Goal: Check status: Check status

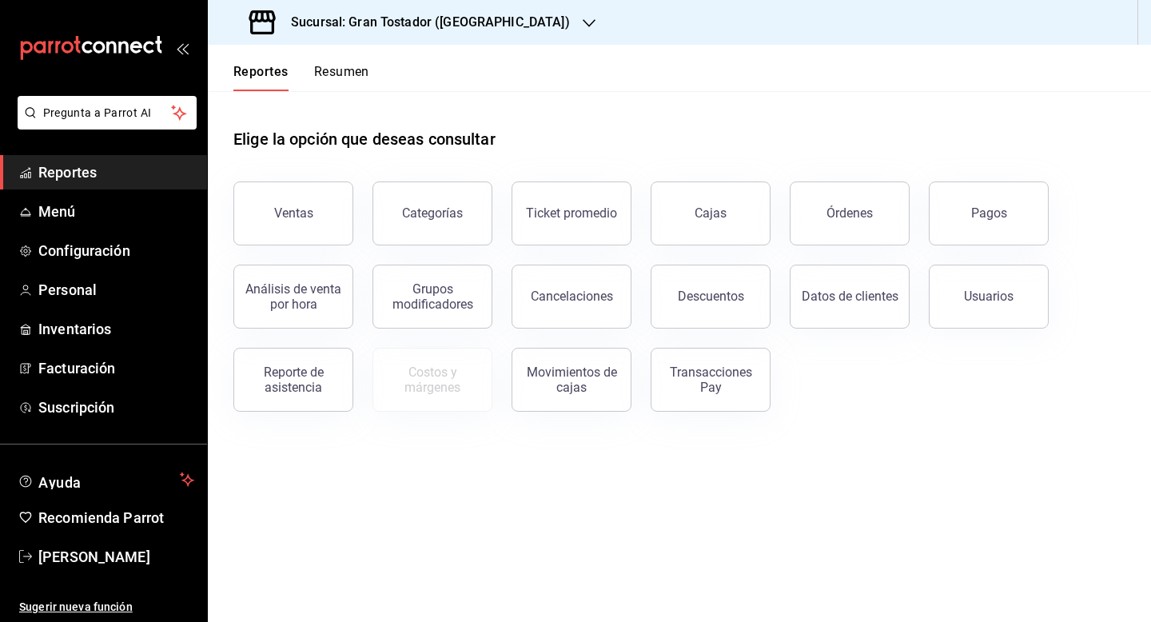
click at [583, 30] on div at bounding box center [589, 22] width 13 height 17
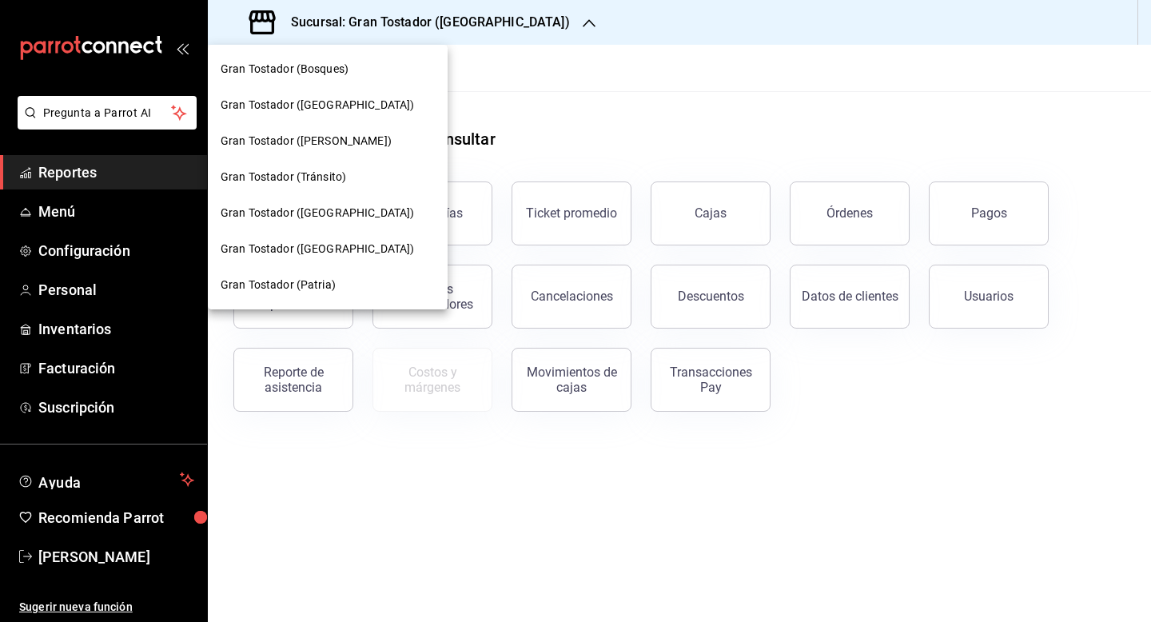
click at [350, 149] on div "Gran Tostador ([PERSON_NAME])" at bounding box center [328, 141] width 214 height 17
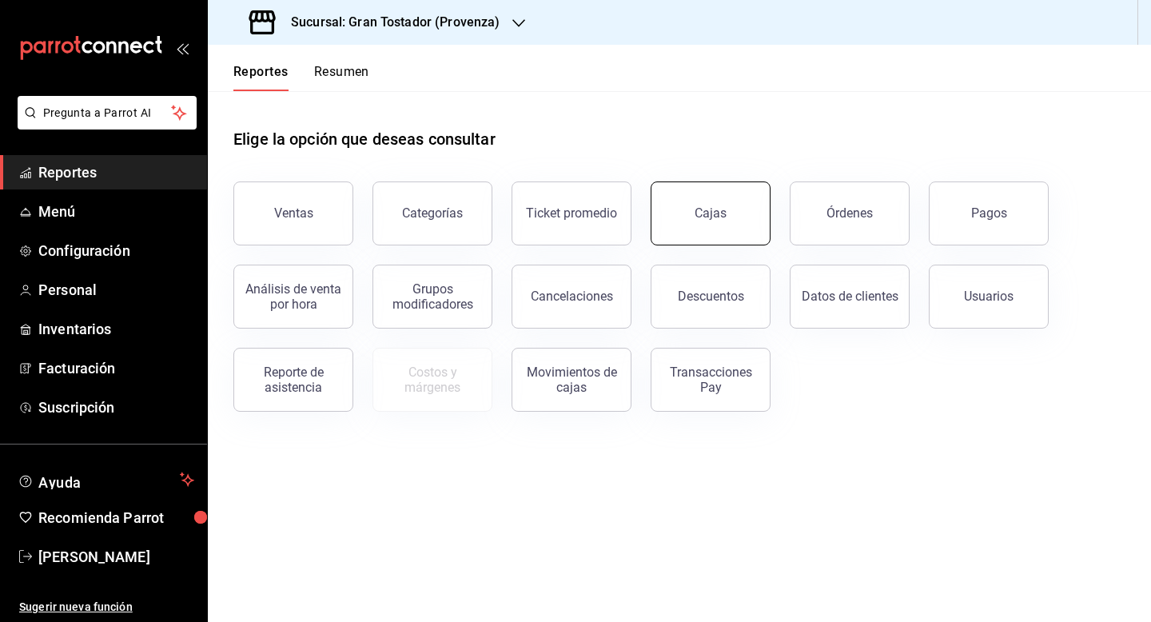
click at [691, 221] on button "Cajas" at bounding box center [711, 213] width 120 height 64
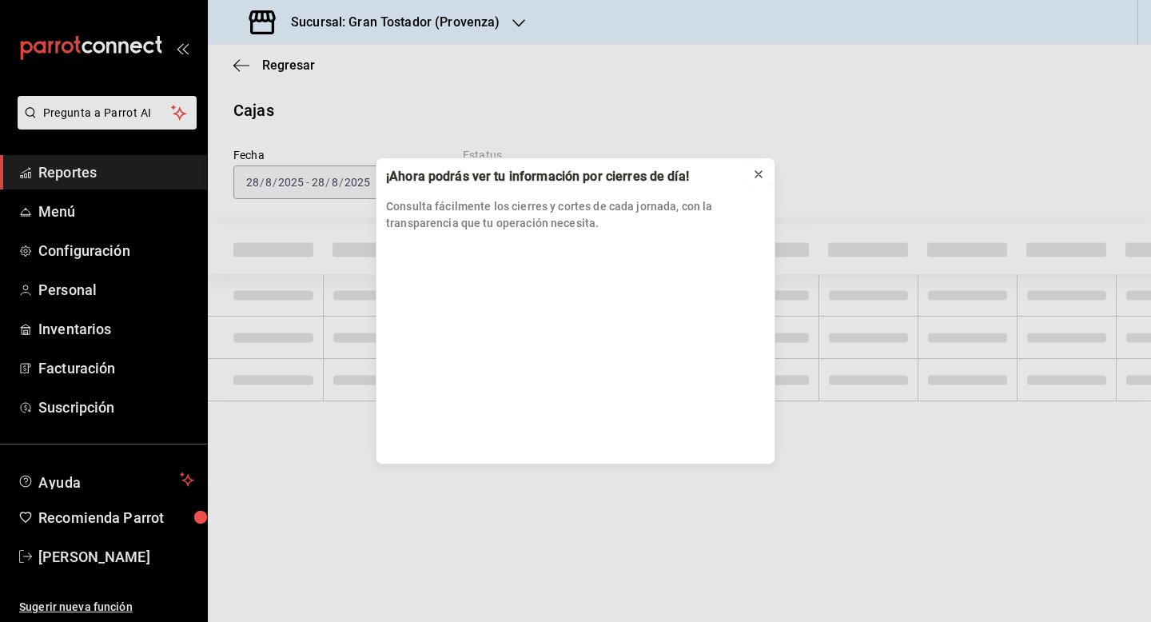
click at [763, 173] on icon at bounding box center [758, 174] width 13 height 13
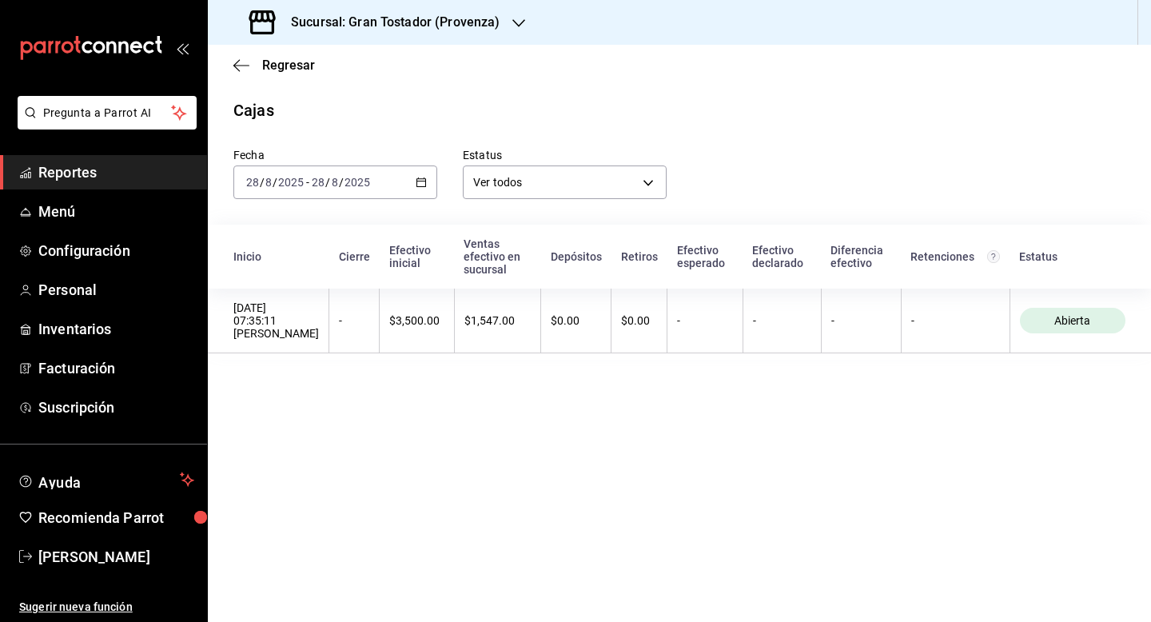
click at [422, 183] on icon "button" at bounding box center [421, 182] width 11 height 11
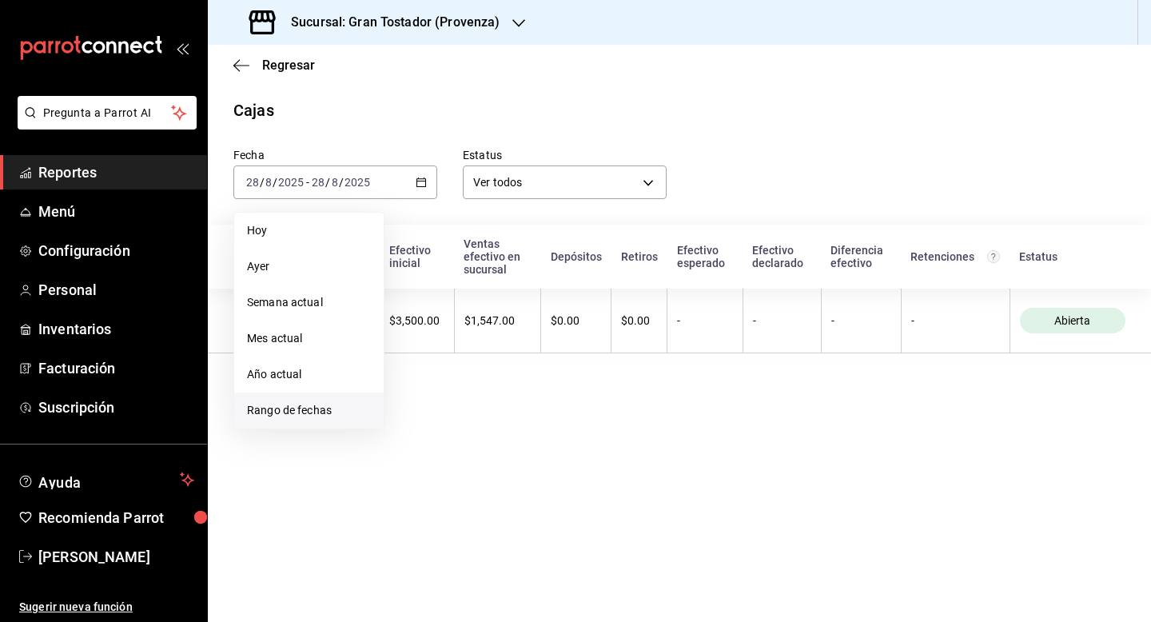
click at [327, 413] on span "Rango de fechas" at bounding box center [309, 410] width 124 height 17
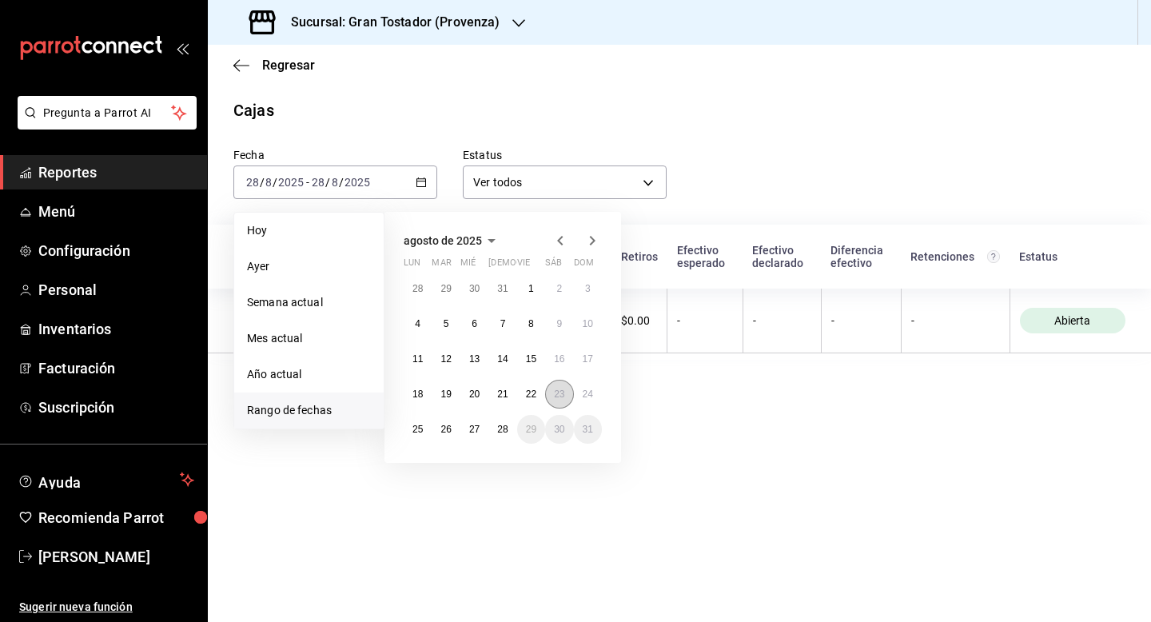
click at [548, 393] on button "23" at bounding box center [559, 394] width 28 height 29
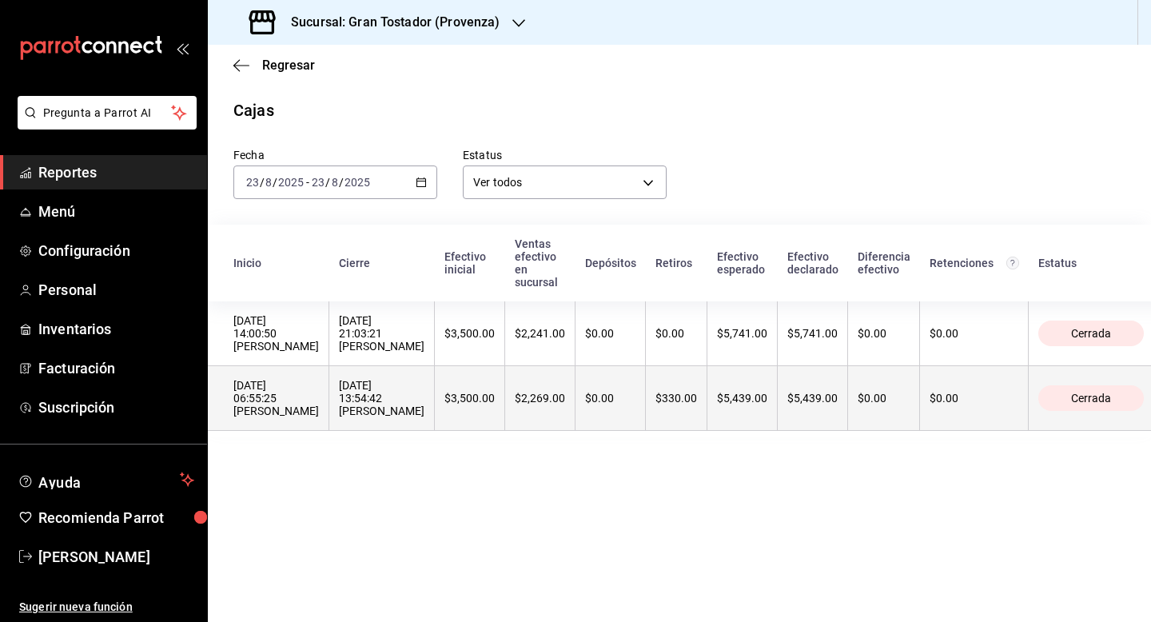
click at [585, 393] on div "$0.00" at bounding box center [610, 398] width 50 height 13
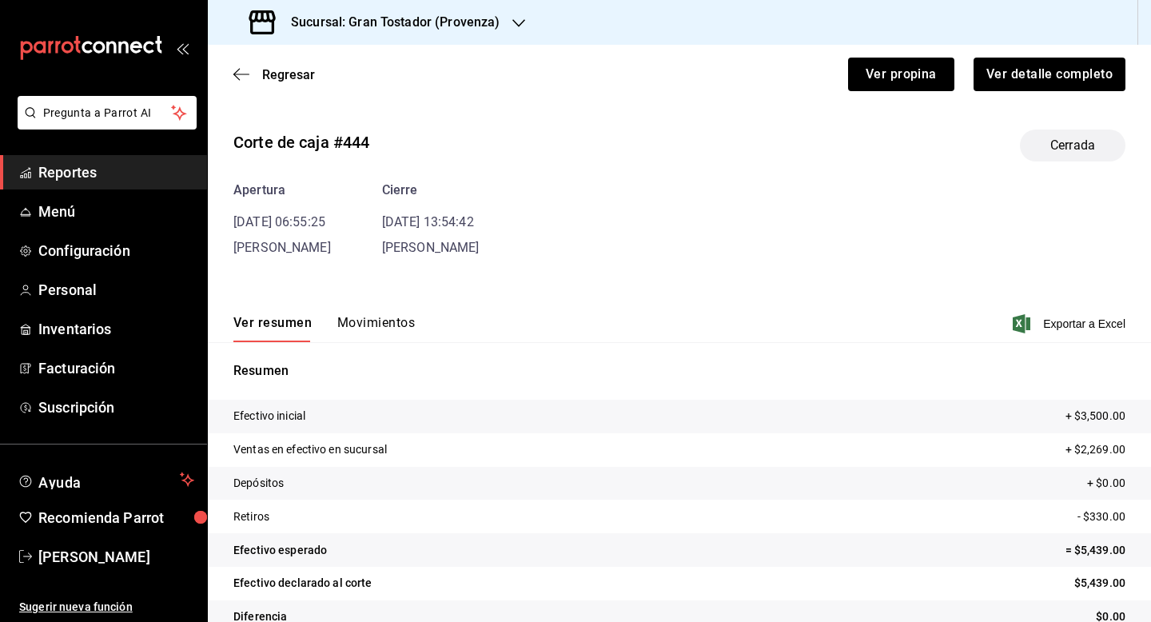
click at [405, 320] on button "Movimientos" at bounding box center [376, 328] width 78 height 27
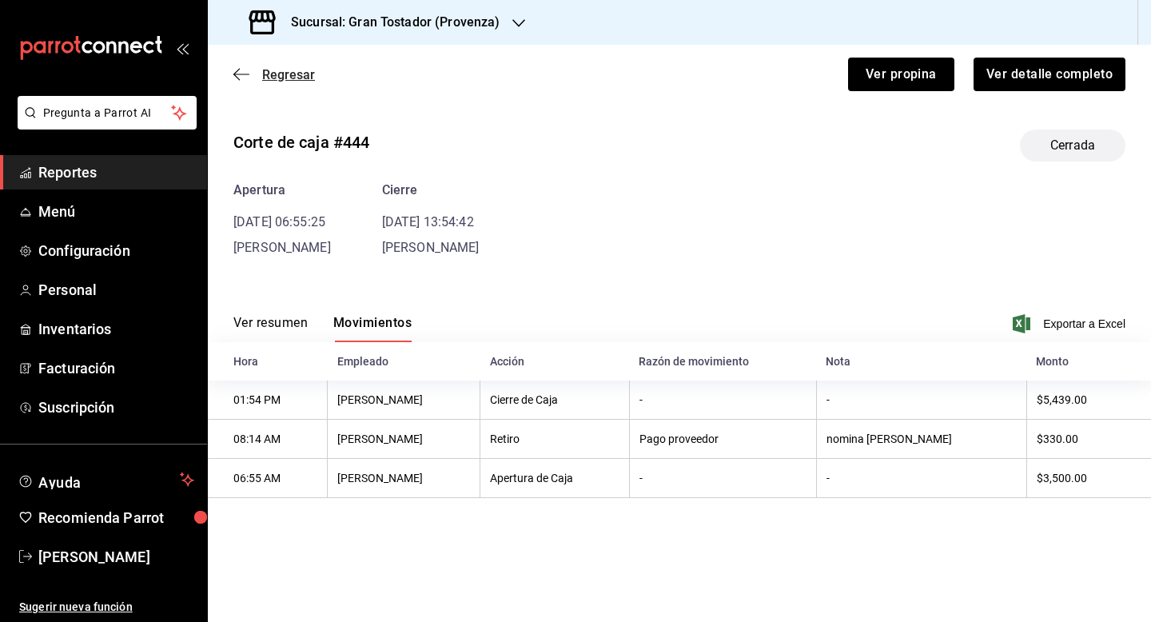
click at [301, 76] on span "Regresar" at bounding box center [288, 74] width 53 height 15
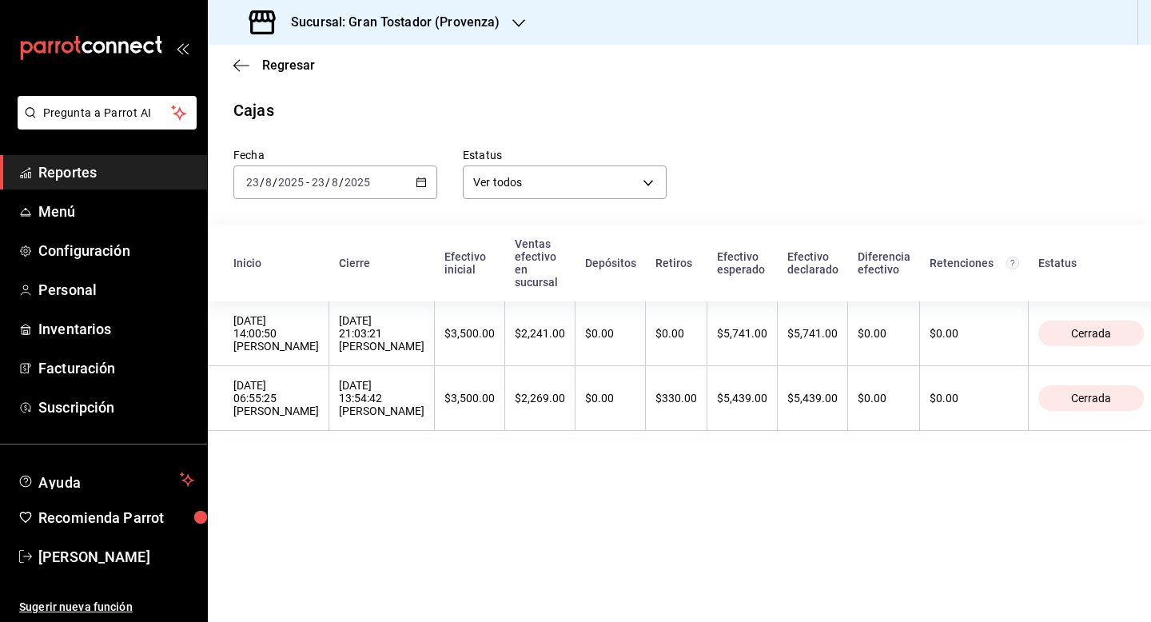
click at [423, 184] on icon "button" at bounding box center [421, 182] width 11 height 11
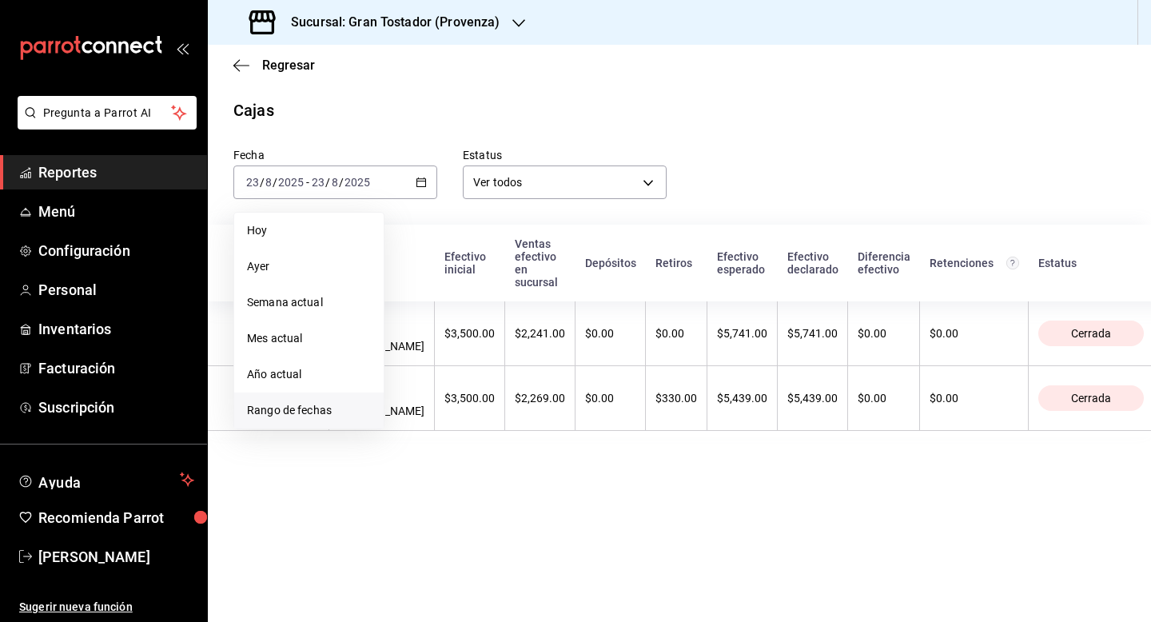
click at [309, 413] on span "Rango de fechas" at bounding box center [309, 410] width 124 height 17
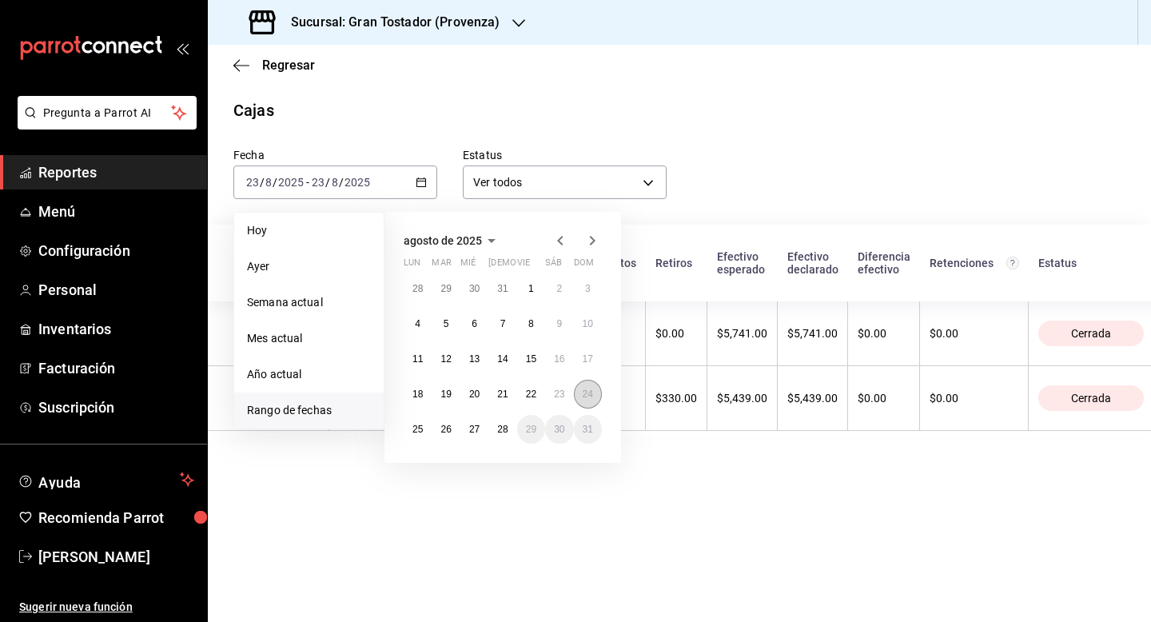
click at [580, 395] on button "24" at bounding box center [588, 394] width 28 height 29
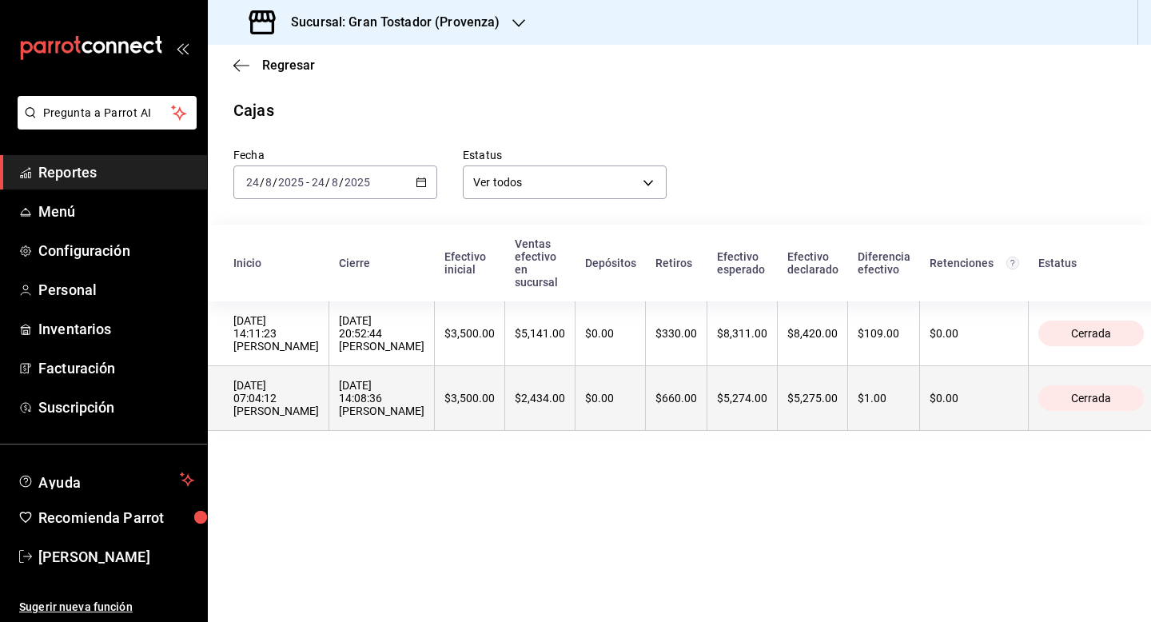
click at [608, 395] on th "$0.00" at bounding box center [611, 398] width 70 height 65
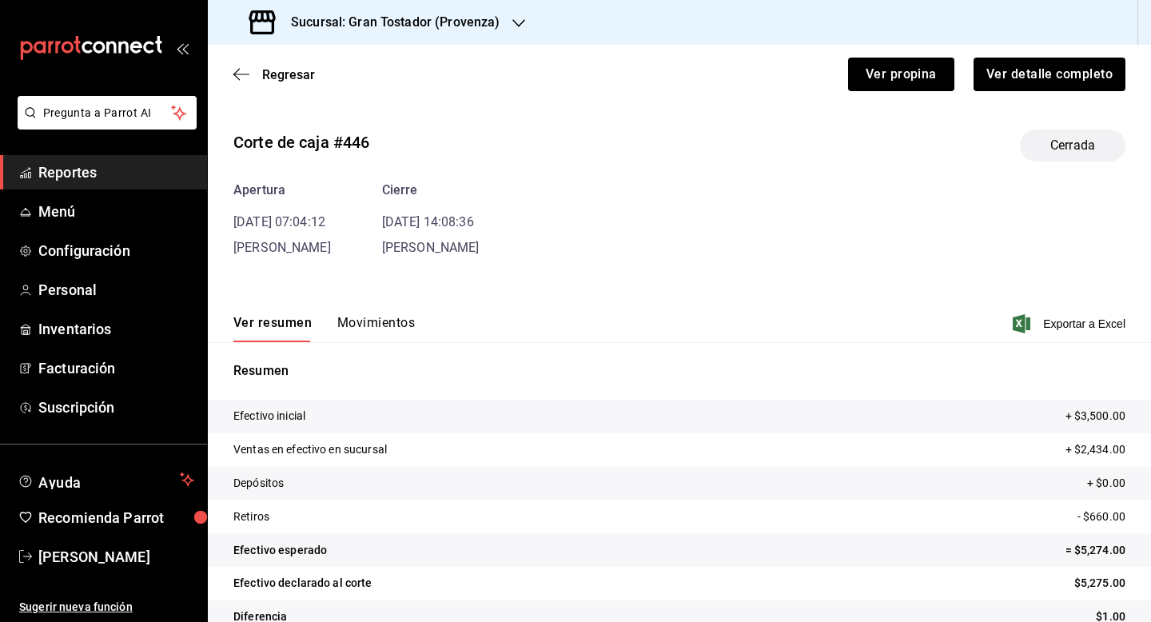
click at [370, 253] on div "Apertura [DATE] 07:04:12 [PERSON_NAME] [DATE] 14:08:36 [PERSON_NAME]" at bounding box center [679, 219] width 892 height 77
click at [376, 325] on button "Movimientos" at bounding box center [376, 328] width 78 height 27
